Goal: Transaction & Acquisition: Download file/media

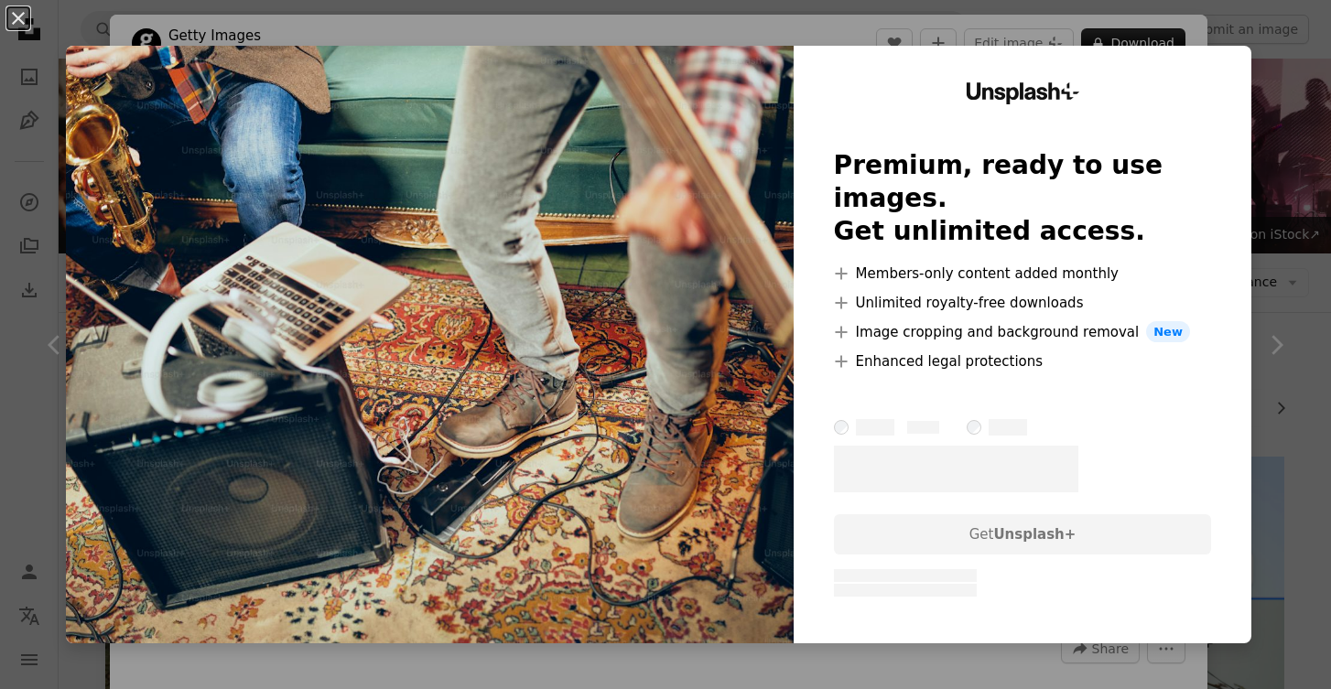
scroll to position [329, 0]
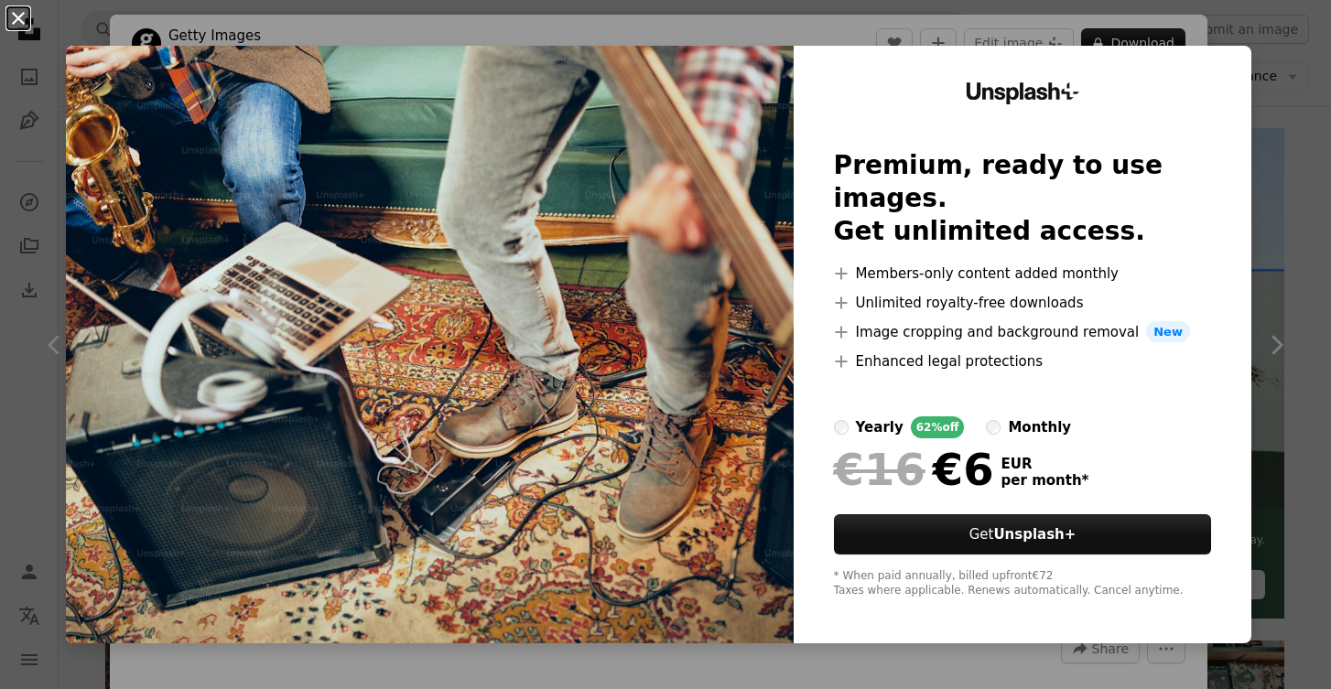
click at [13, 16] on button "An X shape" at bounding box center [18, 18] width 22 height 22
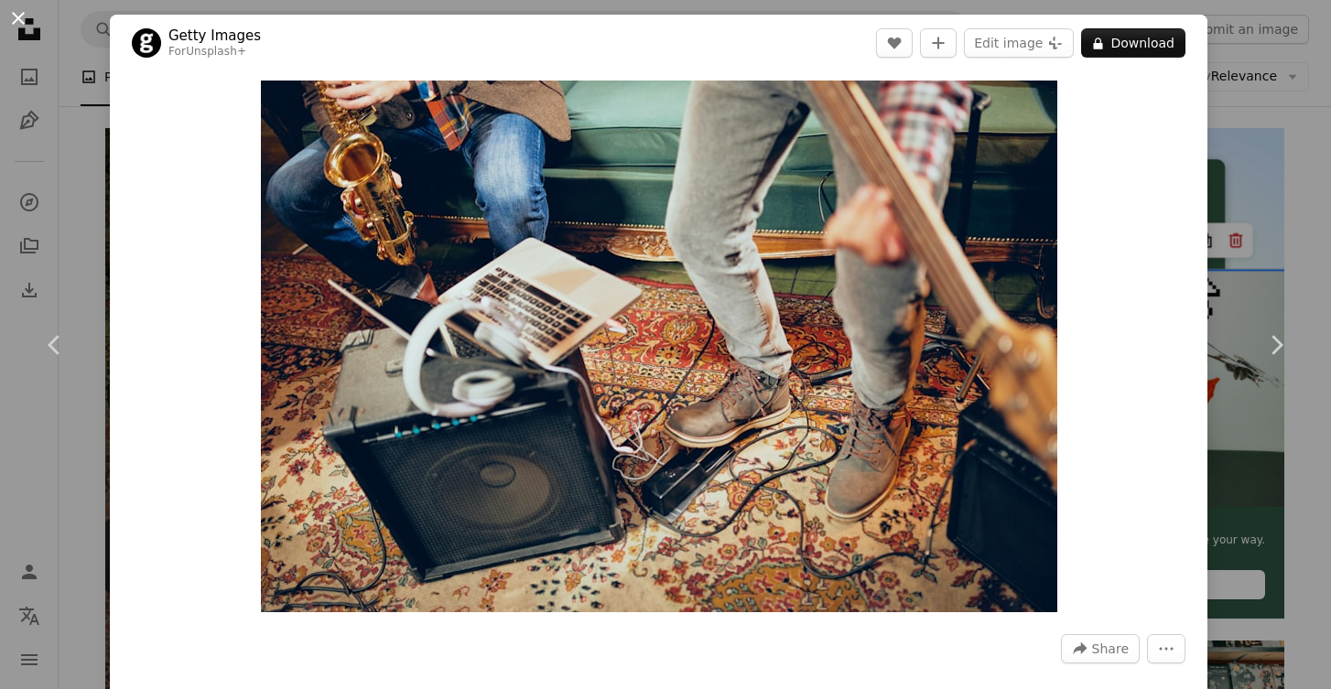
click at [27, 16] on button "An X shape" at bounding box center [18, 18] width 22 height 22
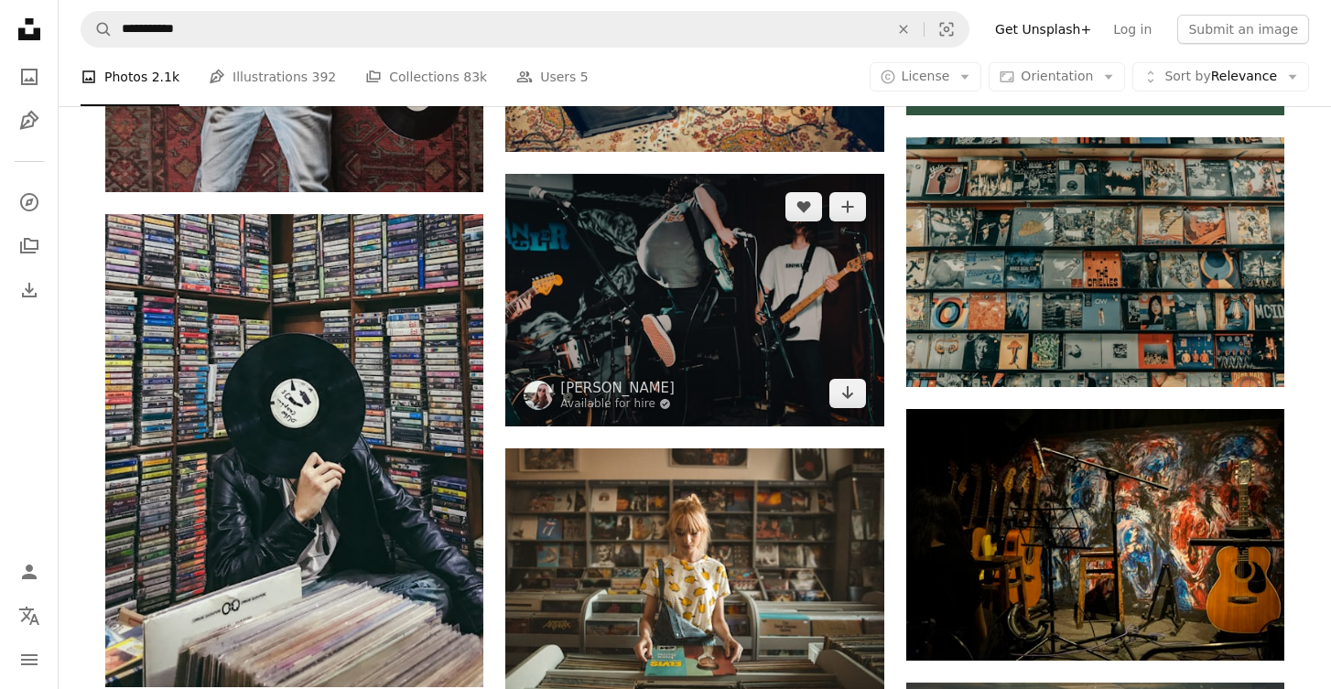
scroll to position [817, 0]
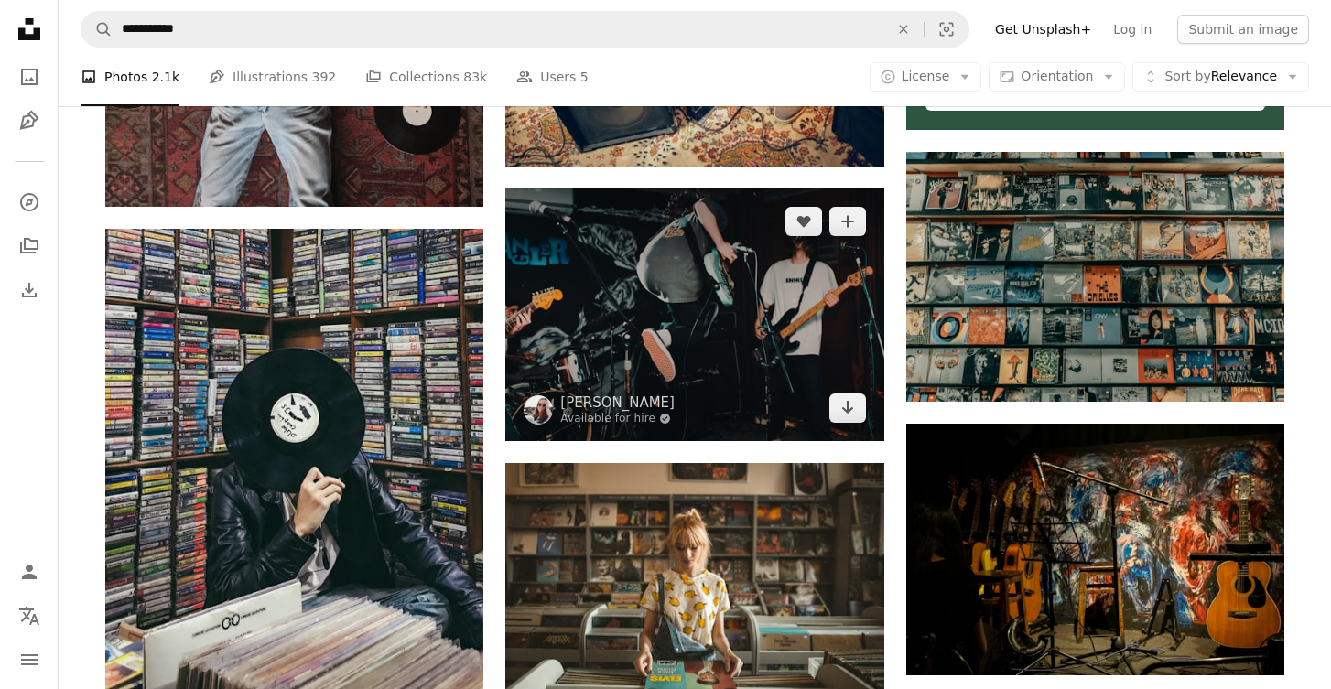
click at [839, 272] on img at bounding box center [694, 315] width 378 height 253
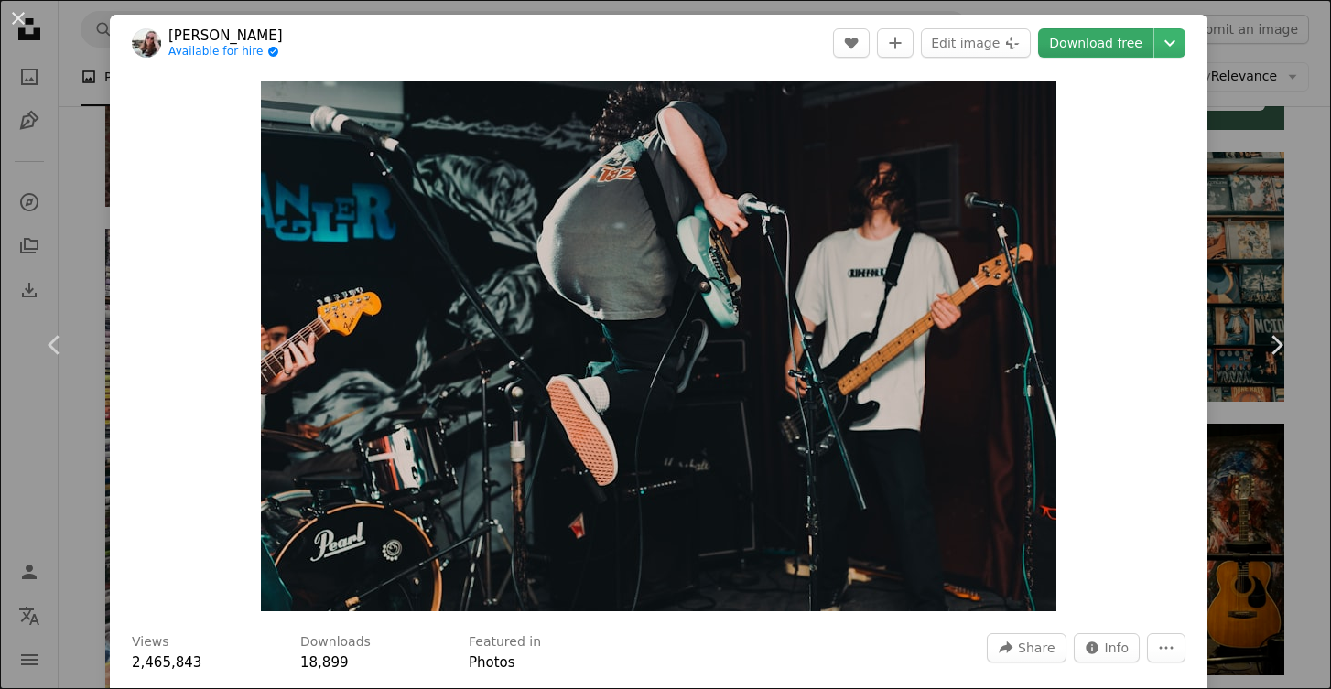
click at [1131, 38] on link "Download free" at bounding box center [1095, 42] width 115 height 29
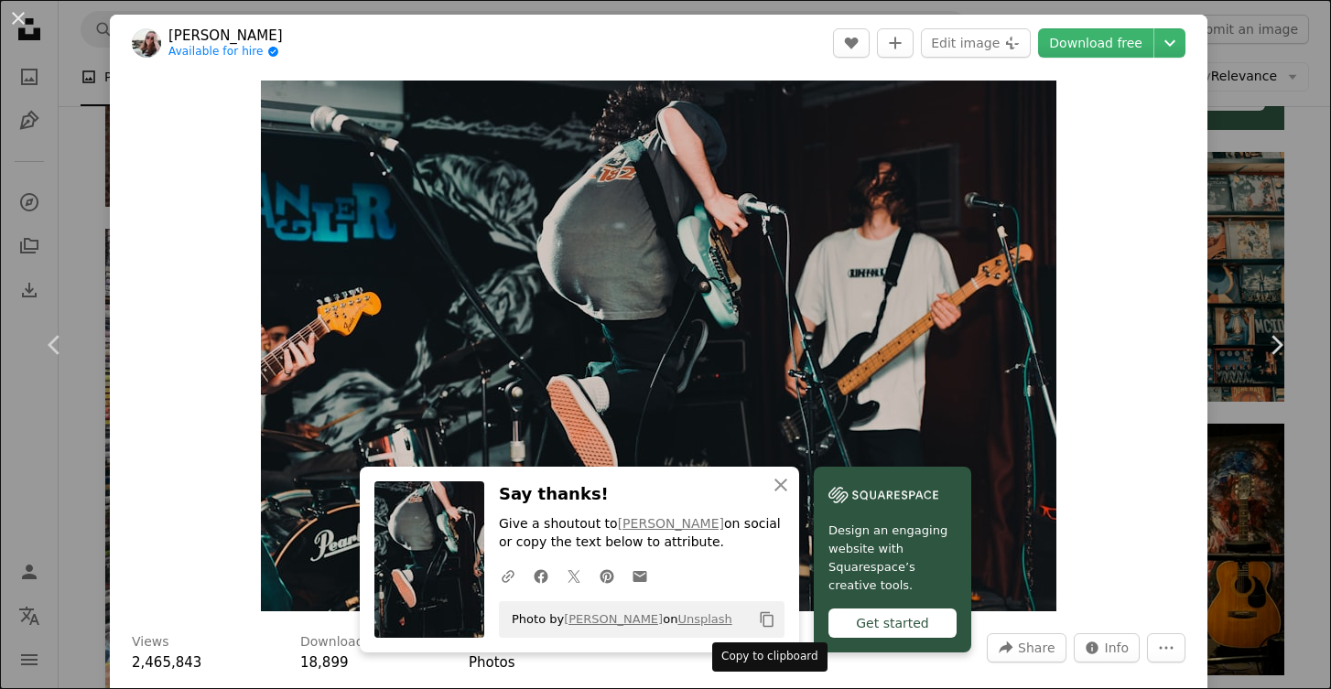
click at [771, 620] on icon "Copy content" at bounding box center [767, 619] width 16 height 16
click at [14, 18] on button "An X shape" at bounding box center [18, 18] width 22 height 22
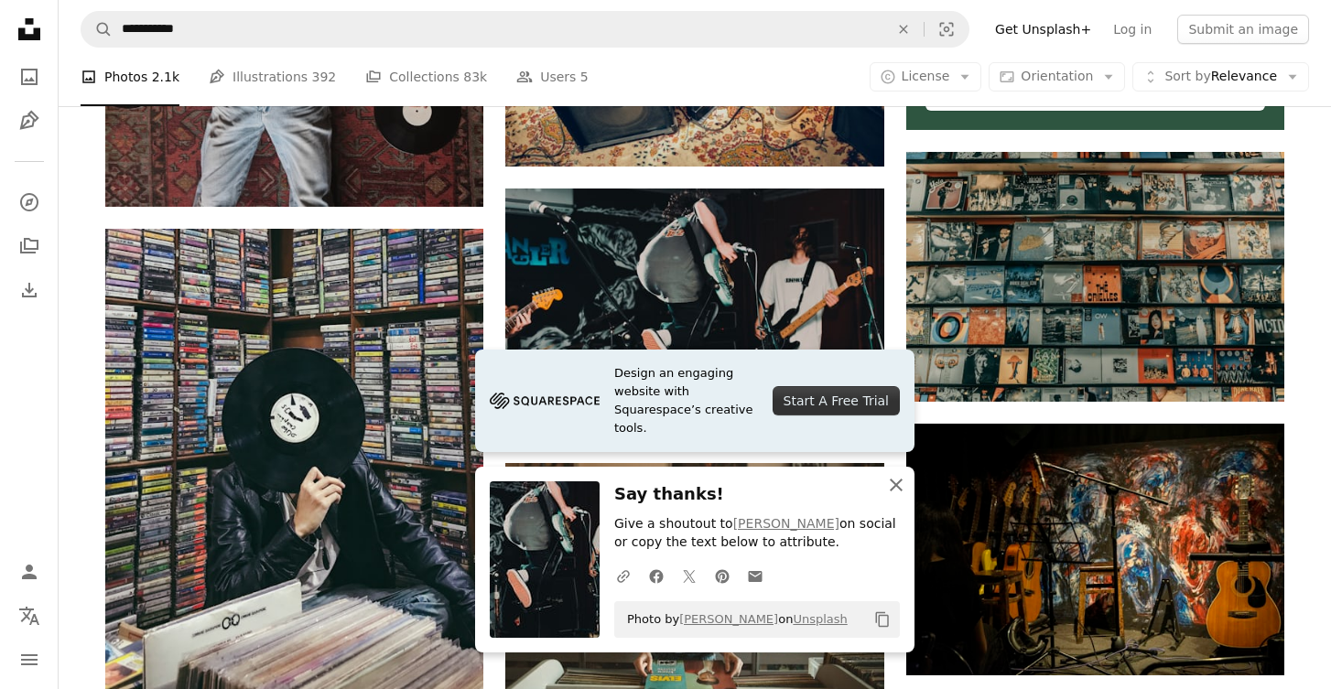
click at [896, 484] on icon "An X shape" at bounding box center [896, 485] width 22 height 22
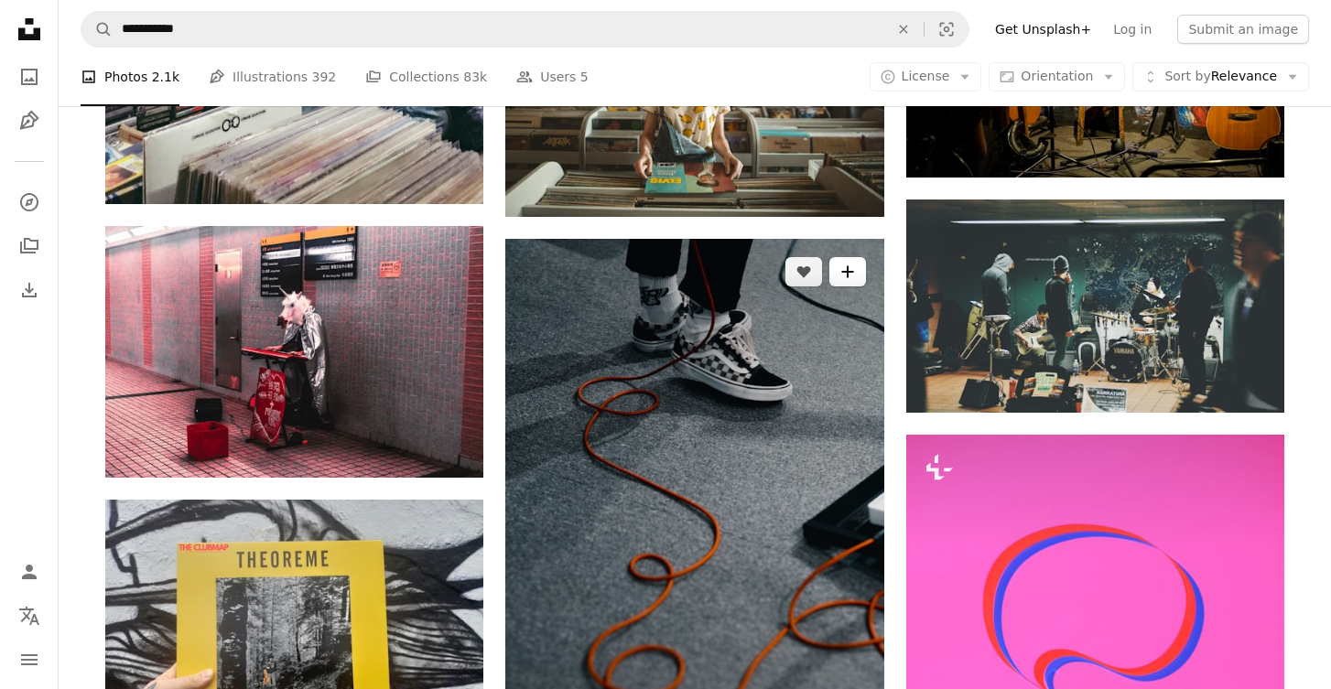
scroll to position [1336, 0]
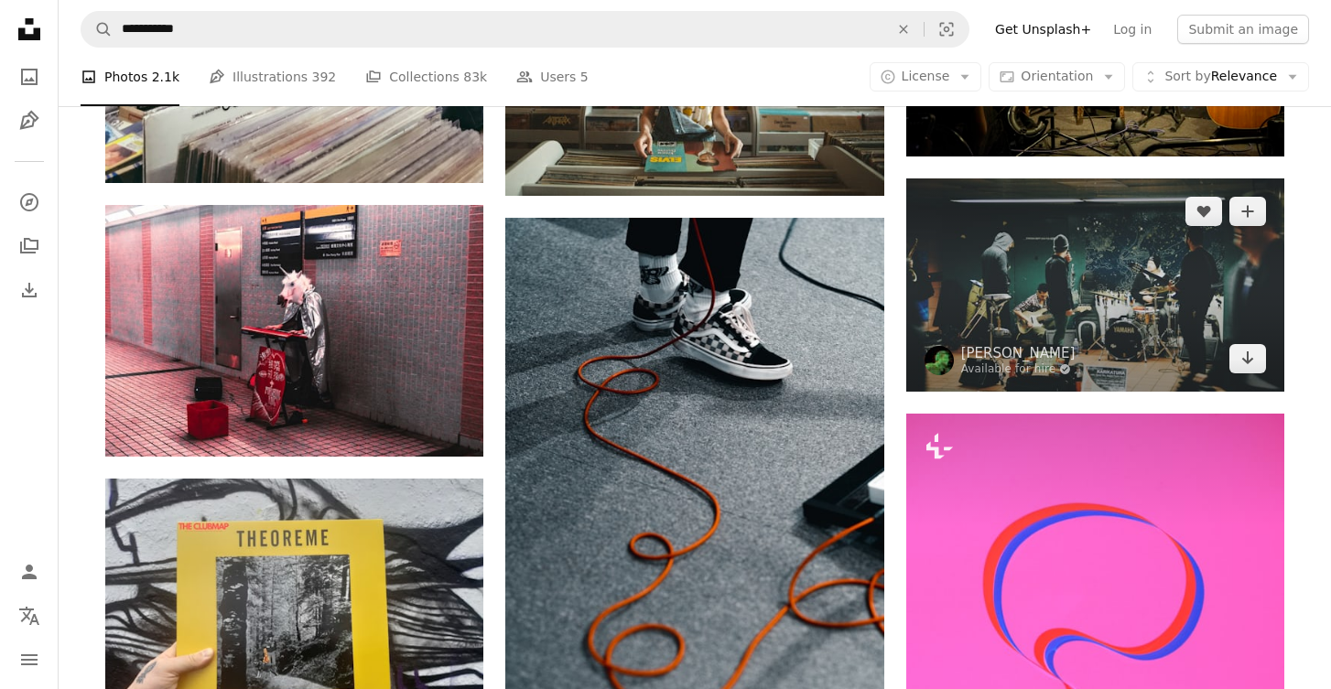
click at [1033, 255] on img at bounding box center [1095, 284] width 378 height 212
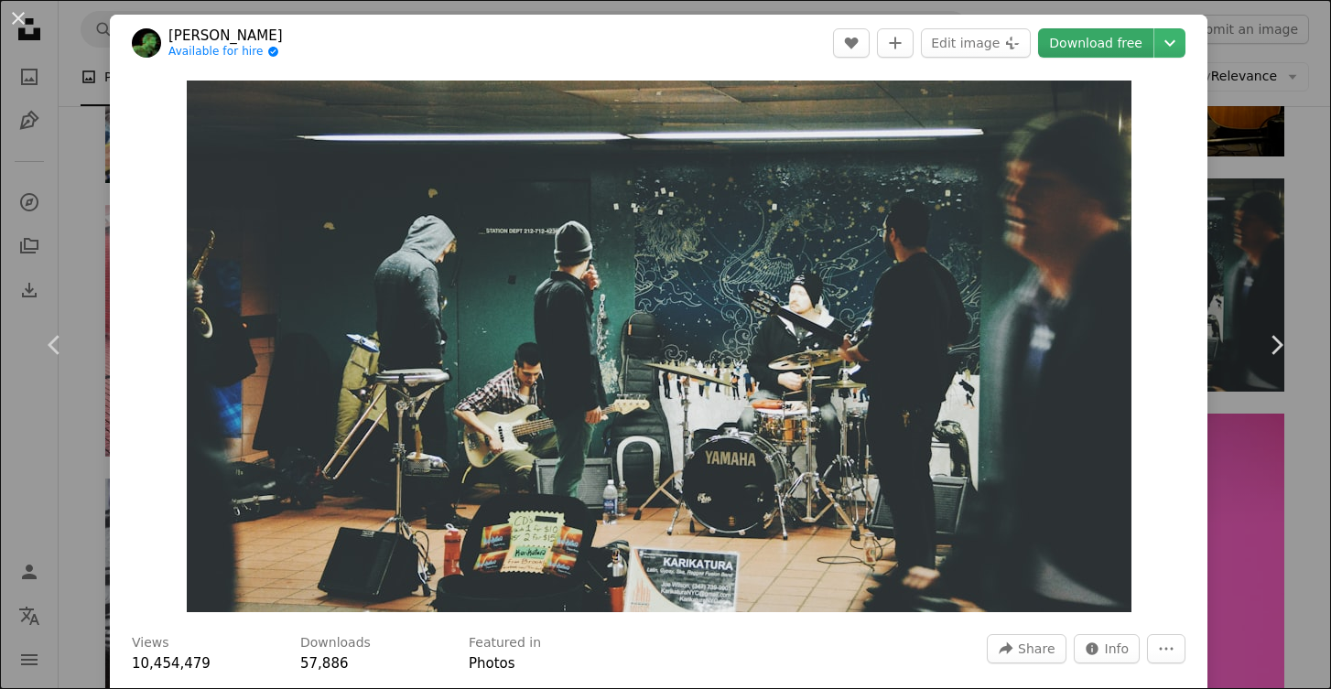
click at [1122, 47] on link "Download free" at bounding box center [1095, 42] width 115 height 29
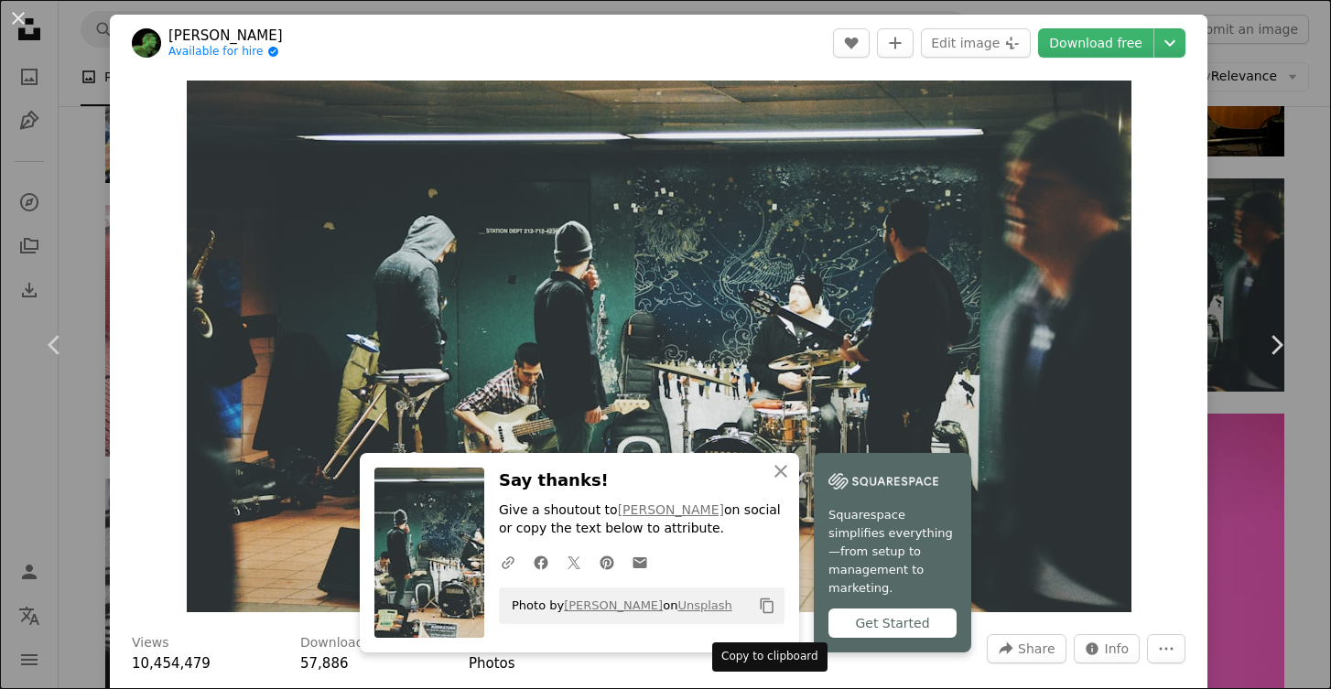
click at [767, 614] on icon "Copy content" at bounding box center [767, 606] width 16 height 16
click at [21, 17] on button "An X shape" at bounding box center [18, 18] width 22 height 22
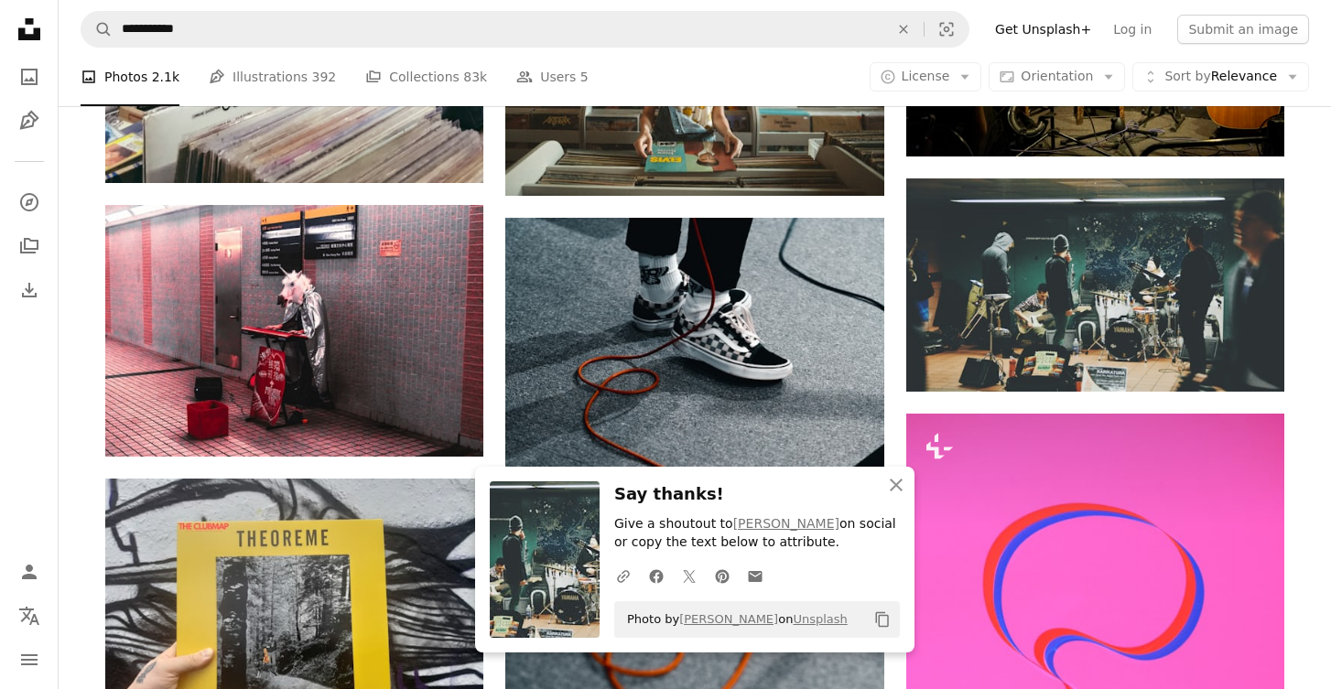
click at [21, 17] on icon "Unsplash logo Unsplash Home" at bounding box center [29, 29] width 37 height 37
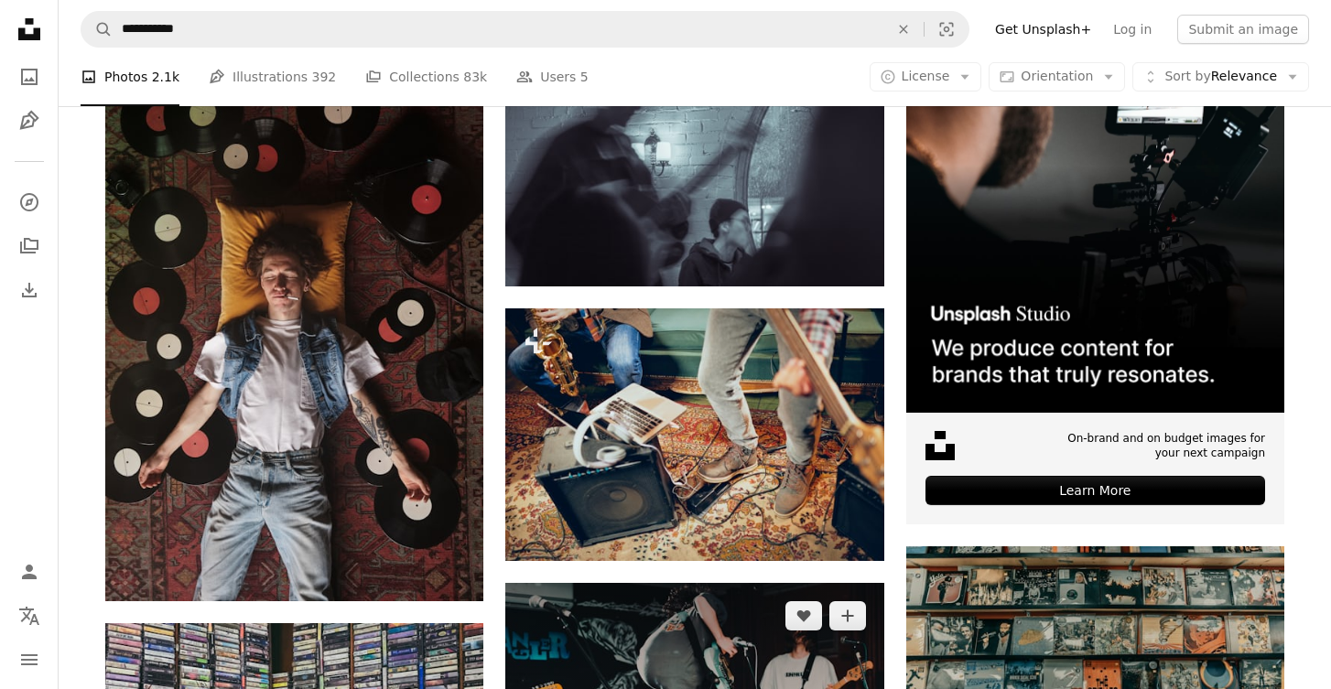
scroll to position [420, 0]
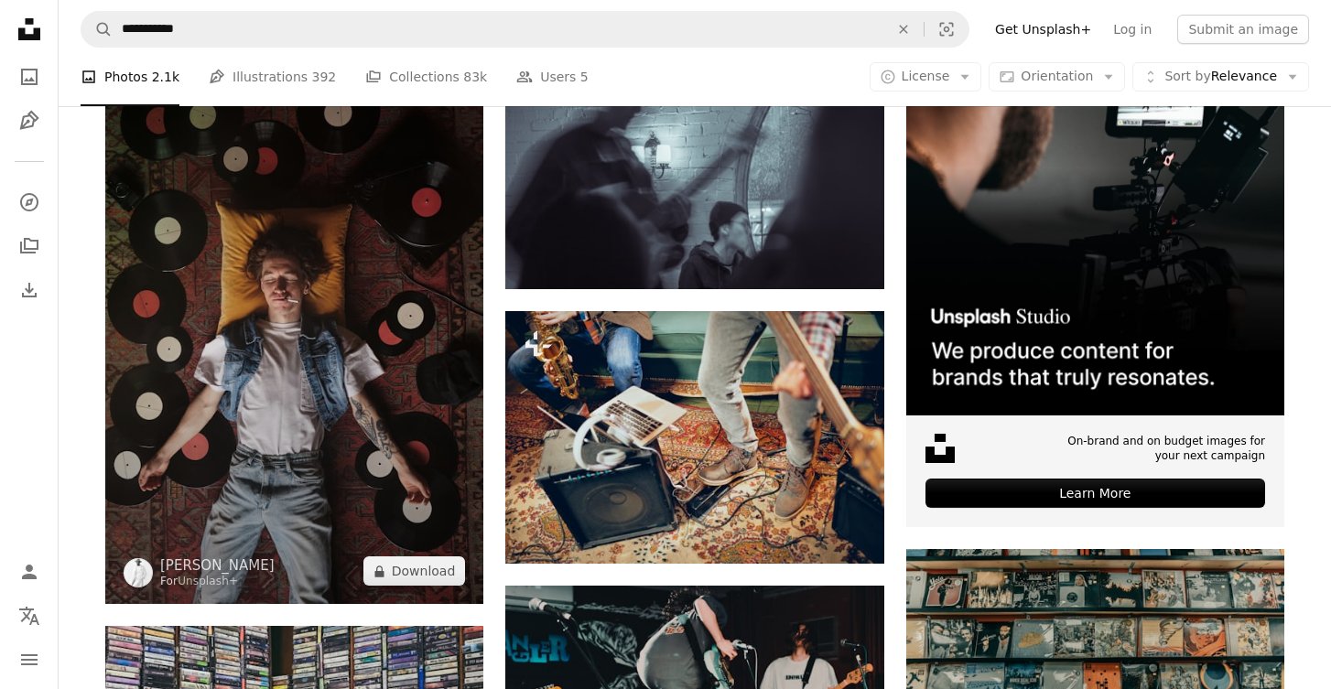
click at [362, 394] on img at bounding box center [294, 320] width 378 height 567
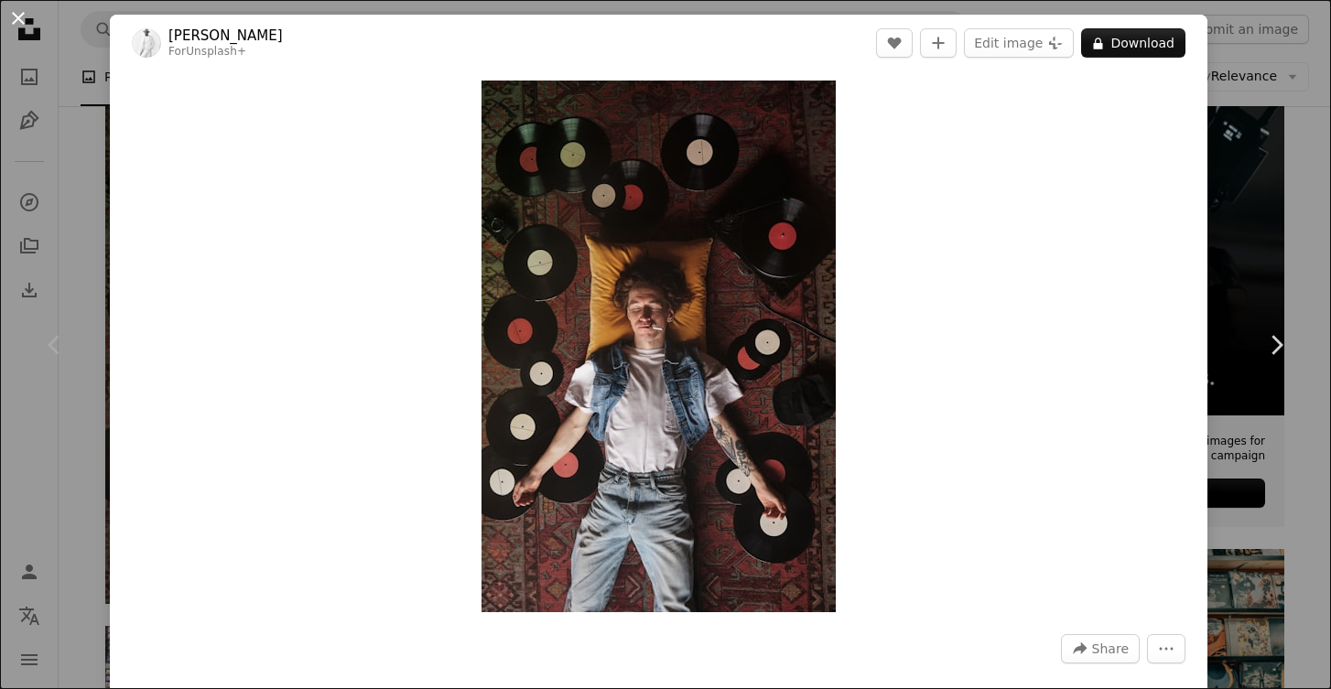
click at [15, 19] on button "An X shape" at bounding box center [18, 18] width 22 height 22
